Goal: Task Accomplishment & Management: Use online tool/utility

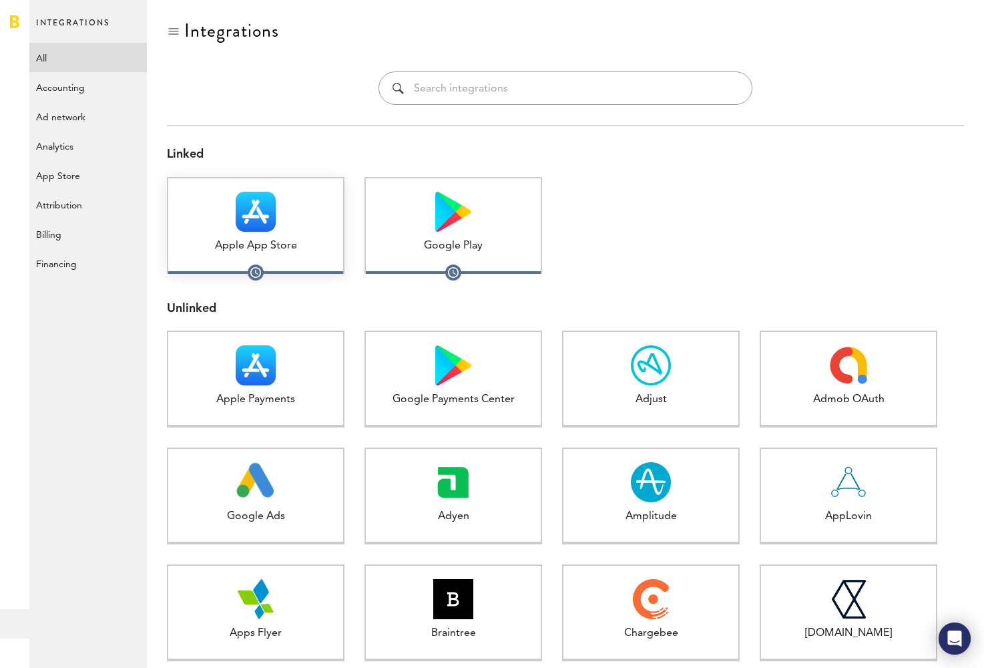
click at [299, 254] on div "Apple App Store 1 connected" at bounding box center [256, 225] width 178 height 97
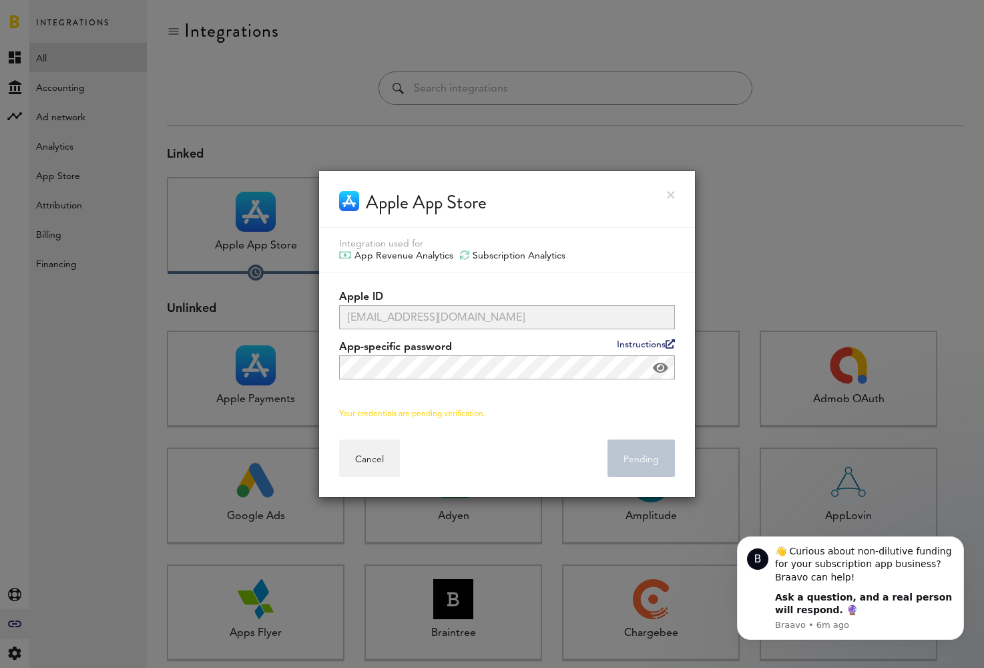
click at [664, 373] on span at bounding box center [660, 367] width 15 height 13
click at [664, 373] on span at bounding box center [660, 367] width 17 height 13
click at [673, 195] on link at bounding box center [671, 195] width 8 height 8
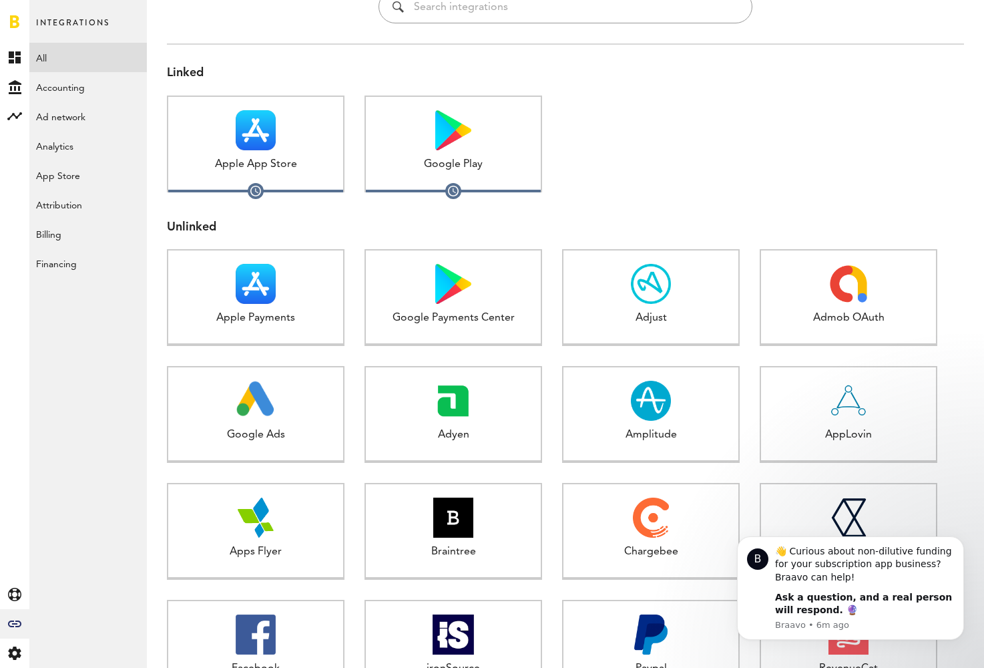
scroll to position [84, 0]
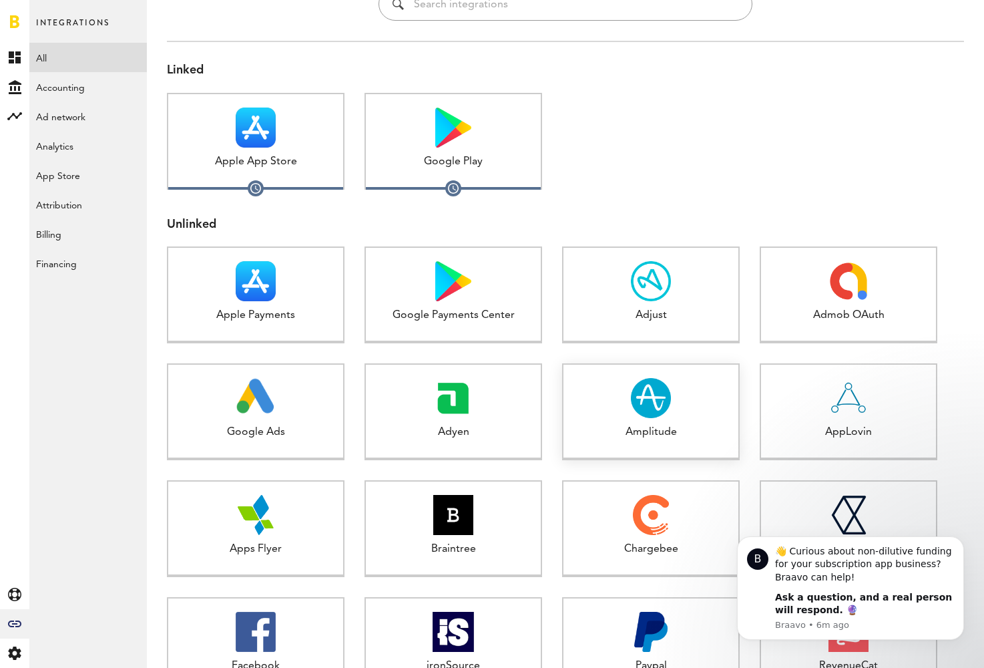
click at [695, 415] on div at bounding box center [651, 398] width 175 height 40
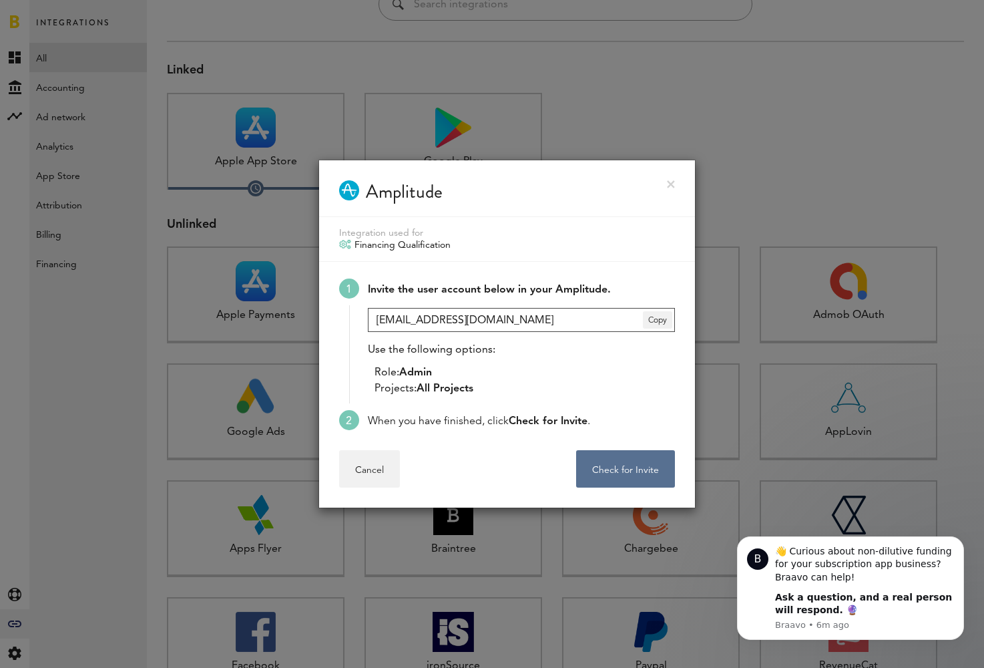
click at [512, 314] on input "[EMAIL_ADDRESS][DOMAIN_NAME]" at bounding box center [521, 320] width 307 height 24
click at [660, 321] on span "Copy" at bounding box center [657, 319] width 29 height 17
click at [603, 463] on button "Check for Invite . . ." at bounding box center [625, 468] width 99 height 37
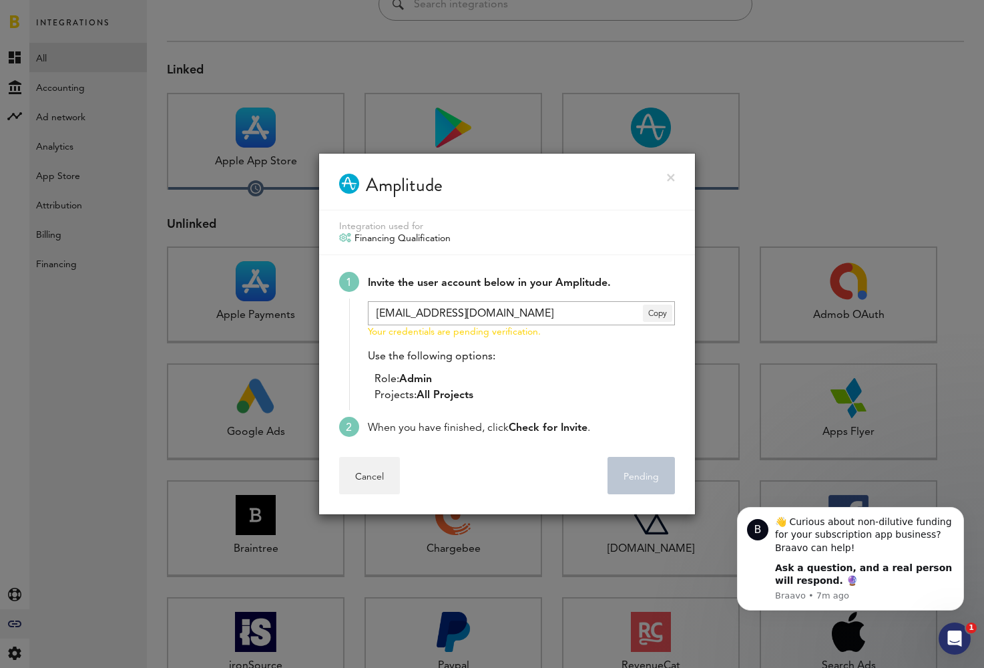
click at [667, 185] on div "Amplitude" at bounding box center [507, 182] width 376 height 57
click at [669, 180] on link at bounding box center [671, 178] width 8 height 8
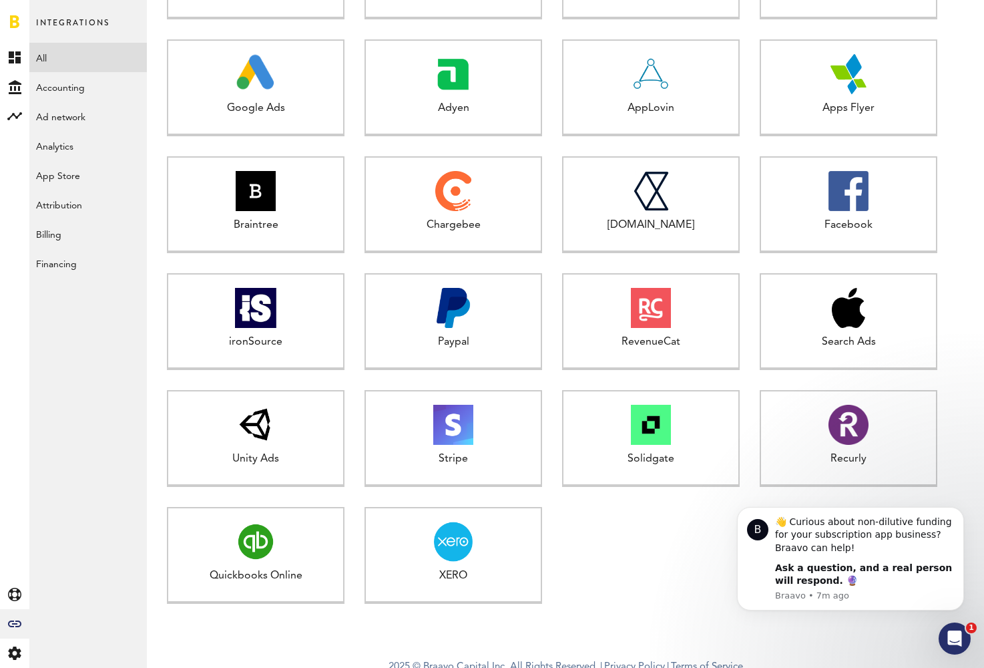
scroll to position [411, 0]
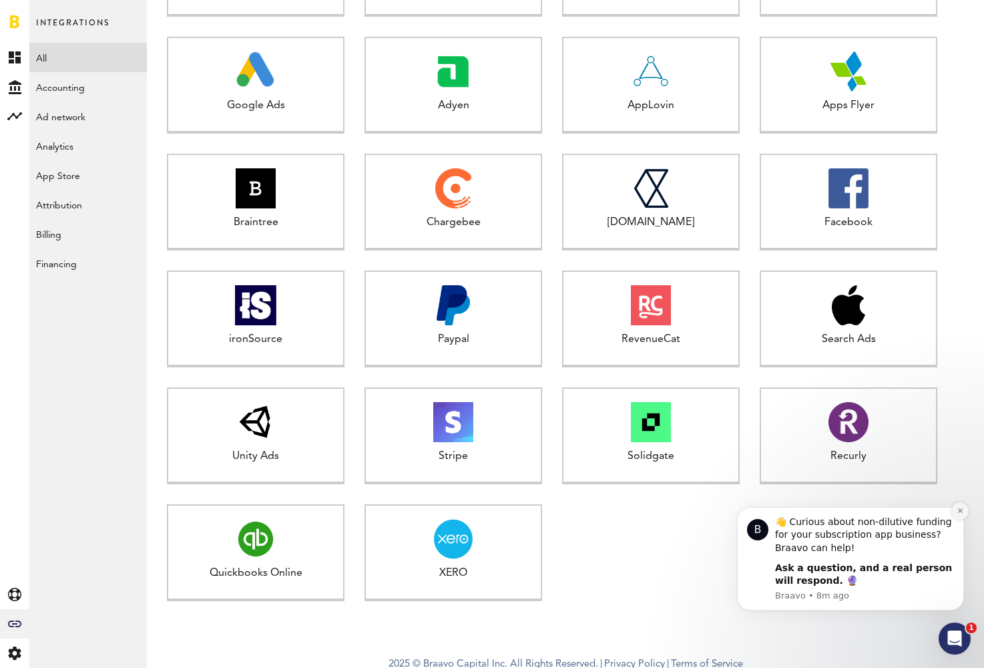
click at [956, 515] on button "Dismiss notification" at bounding box center [960, 510] width 17 height 17
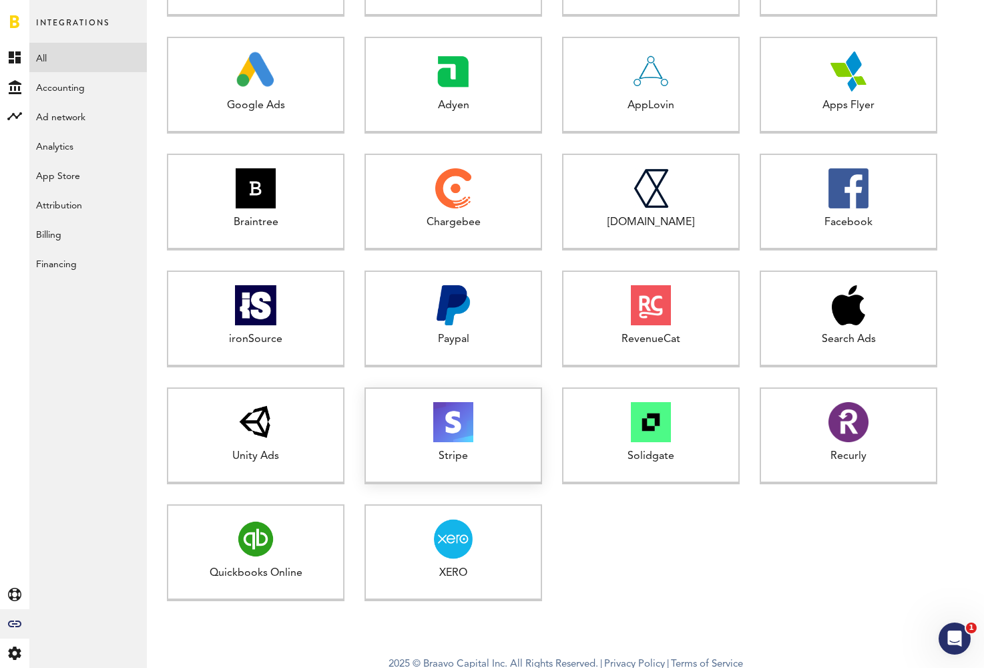
click at [504, 461] on div "Stripe" at bounding box center [453, 456] width 175 height 15
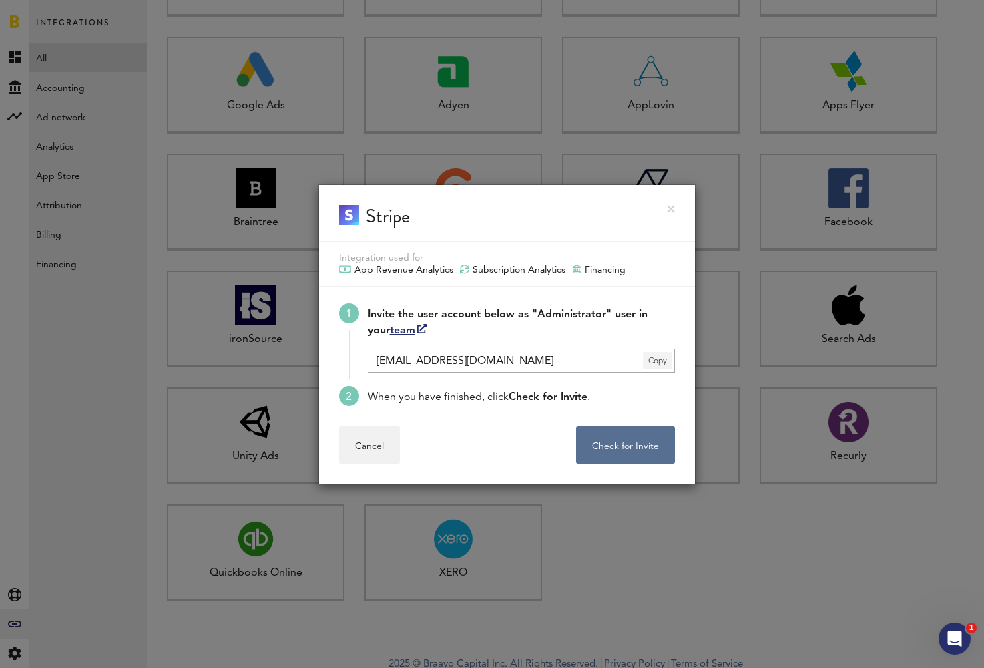
click at [668, 363] on span "Copy" at bounding box center [657, 360] width 29 height 17
click at [670, 205] on link at bounding box center [671, 209] width 8 height 8
